Goal: Task Accomplishment & Management: Manage account settings

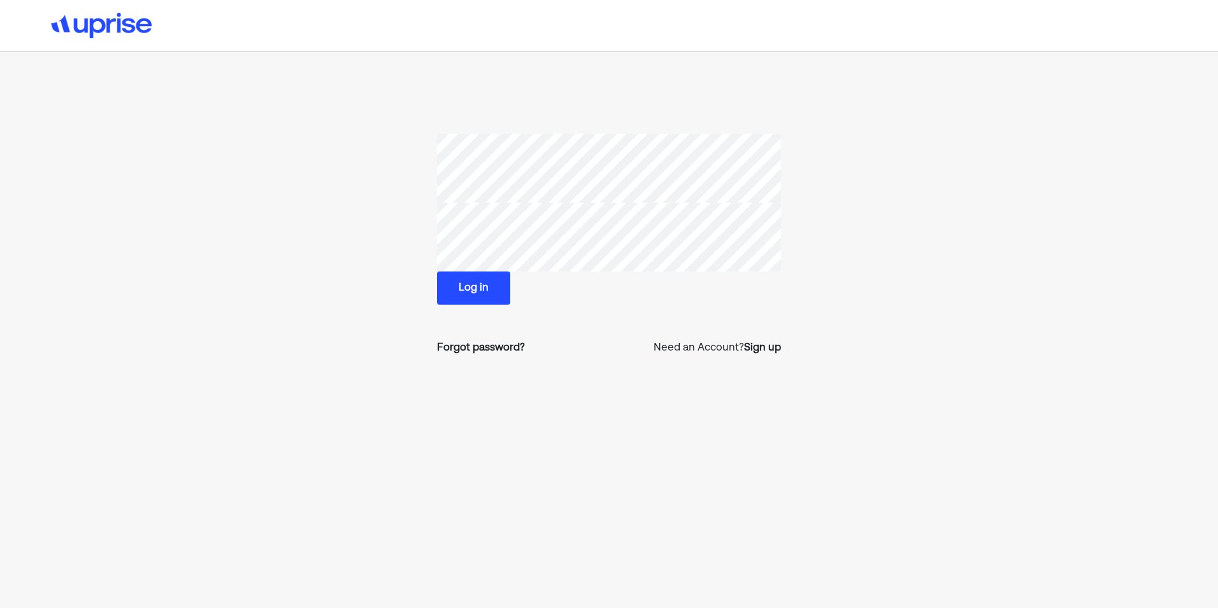
click at [467, 288] on button "Log in" at bounding box center [473, 287] width 73 height 33
click at [467, 285] on button "Log in" at bounding box center [473, 287] width 73 height 33
click at [461, 285] on button "Log in" at bounding box center [473, 287] width 73 height 33
click at [365, 232] on section "Log in Forgot password? Need an Account? Sign up" at bounding box center [608, 250] width 821 height 232
